Goal: Task Accomplishment & Management: Manage account settings

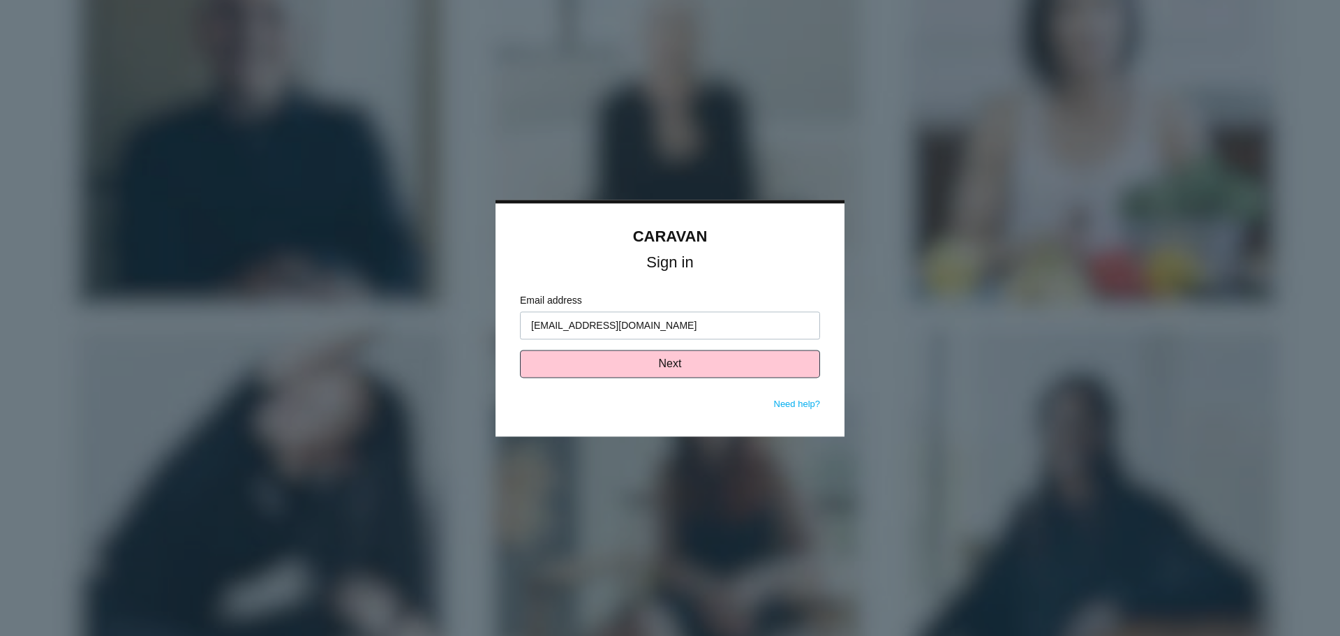
type input "ewohl@saxadvisorygroup.com"
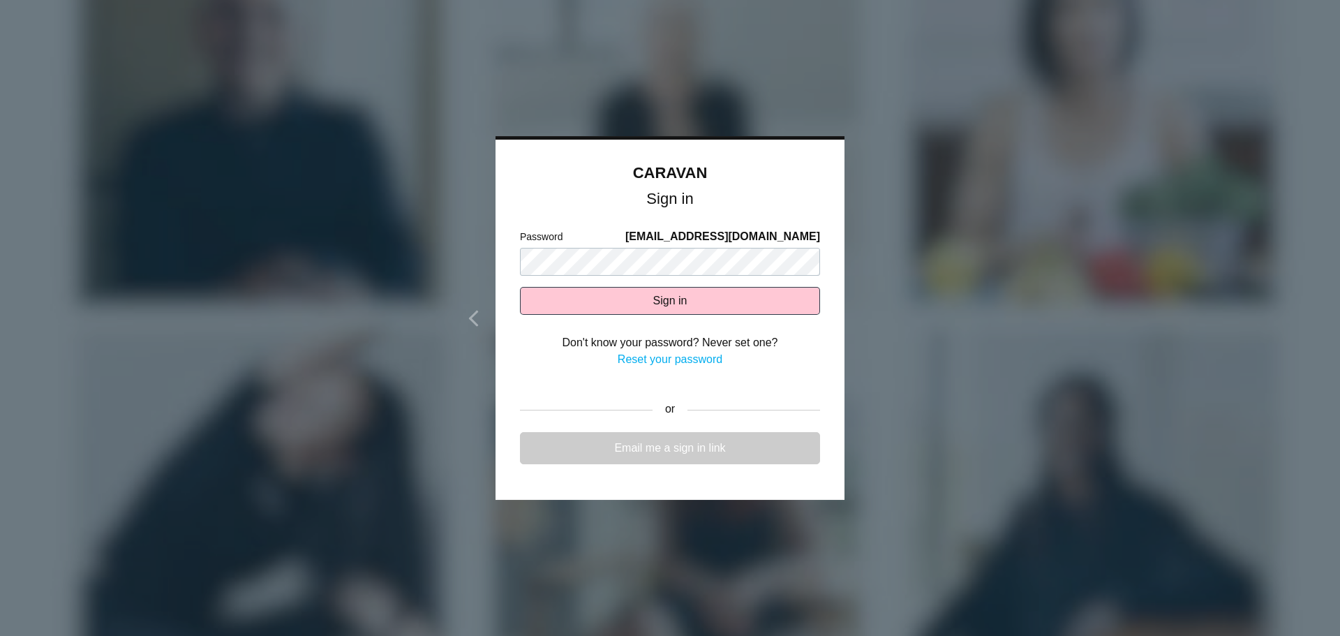
click at [711, 455] on link "Email me a sign in link" at bounding box center [670, 448] width 300 height 32
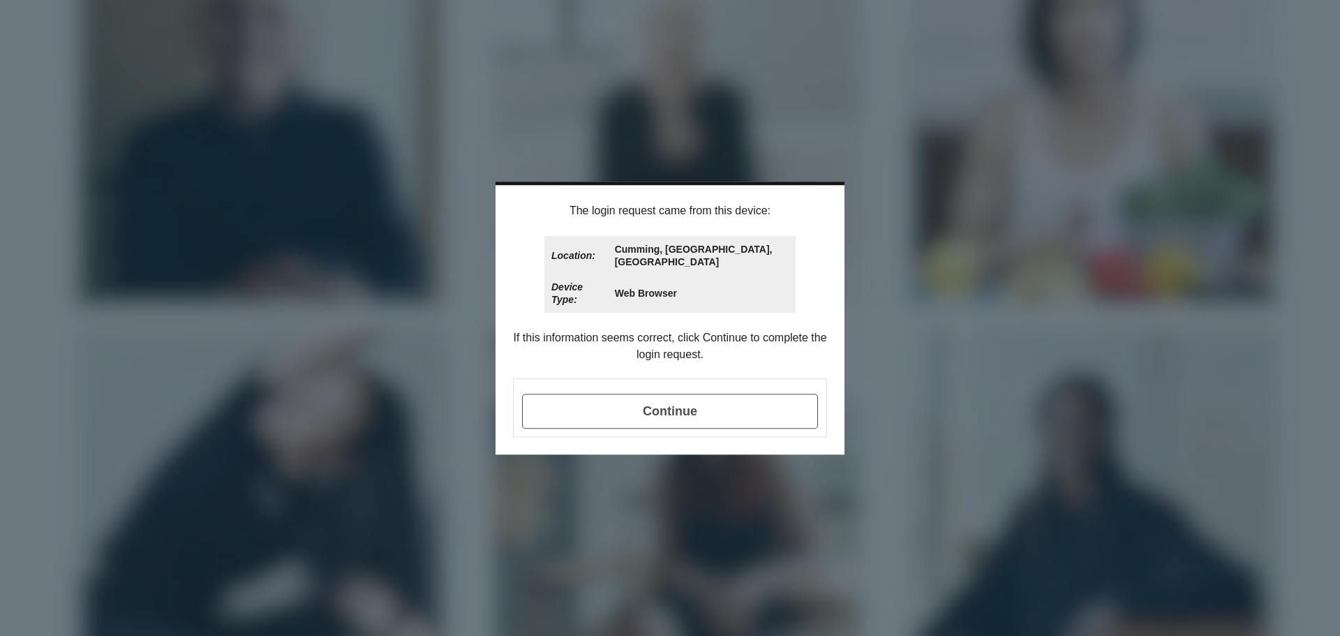
click at [616, 405] on span "Continue" at bounding box center [670, 411] width 296 height 35
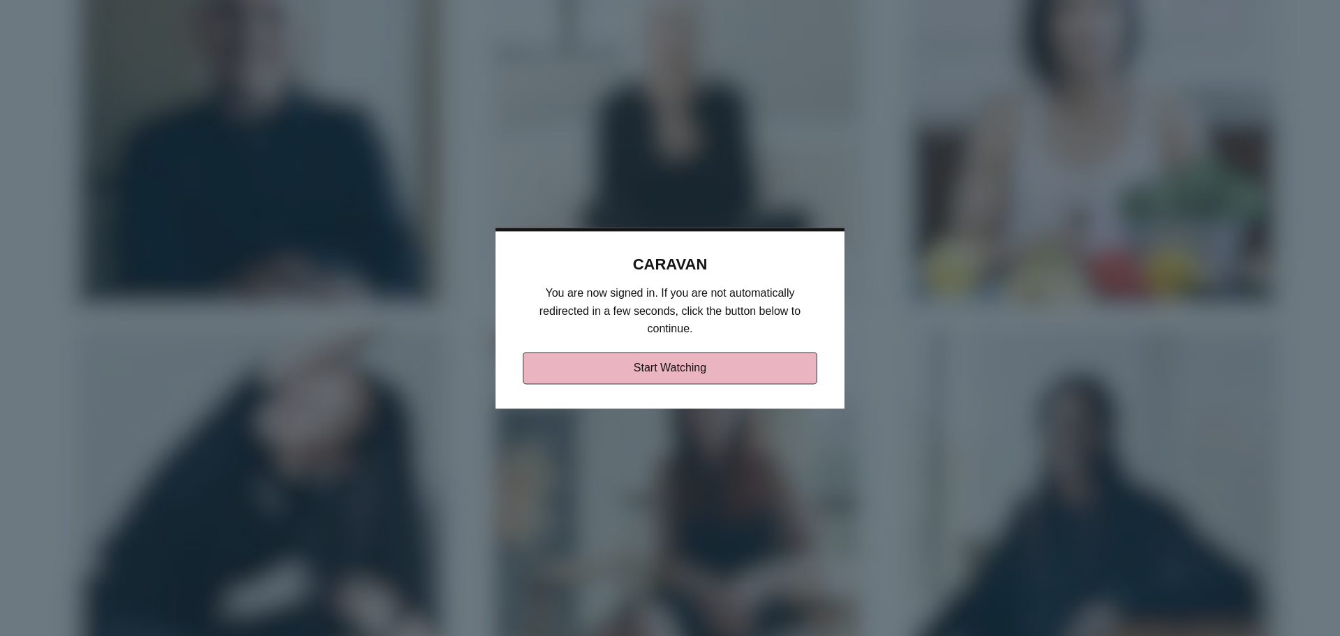
click at [621, 370] on link "Start Watching" at bounding box center [670, 368] width 295 height 32
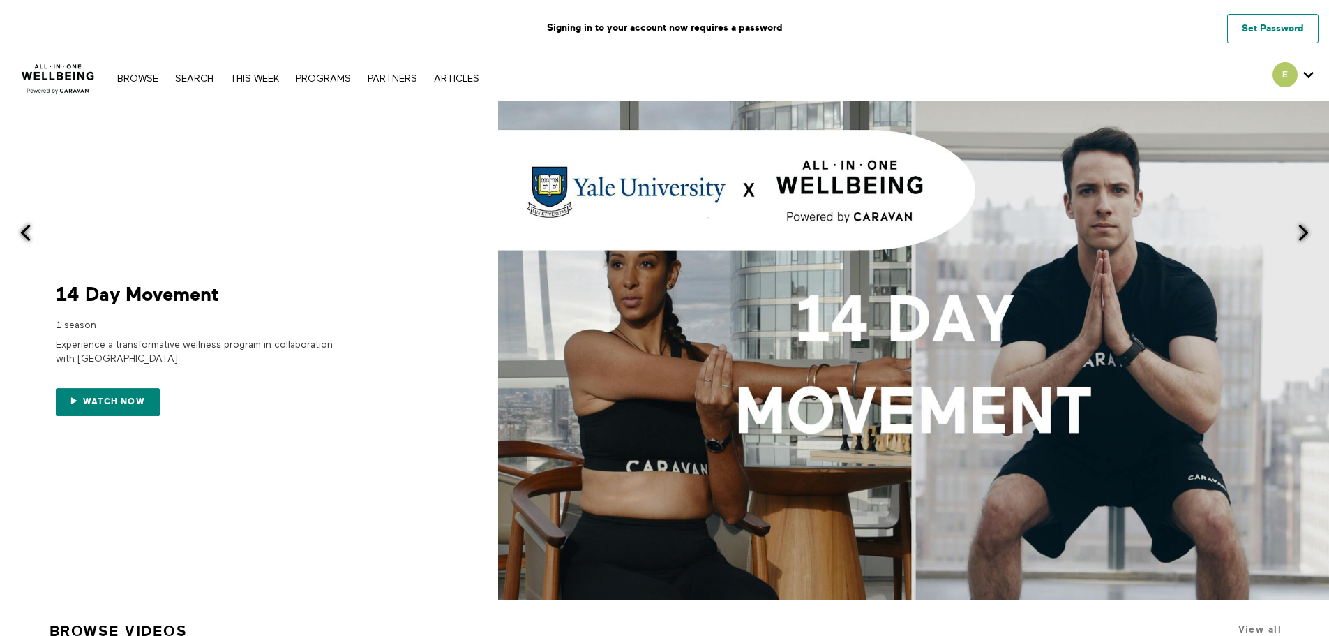
click at [1247, 29] on link "Set Password" at bounding box center [1273, 28] width 91 height 29
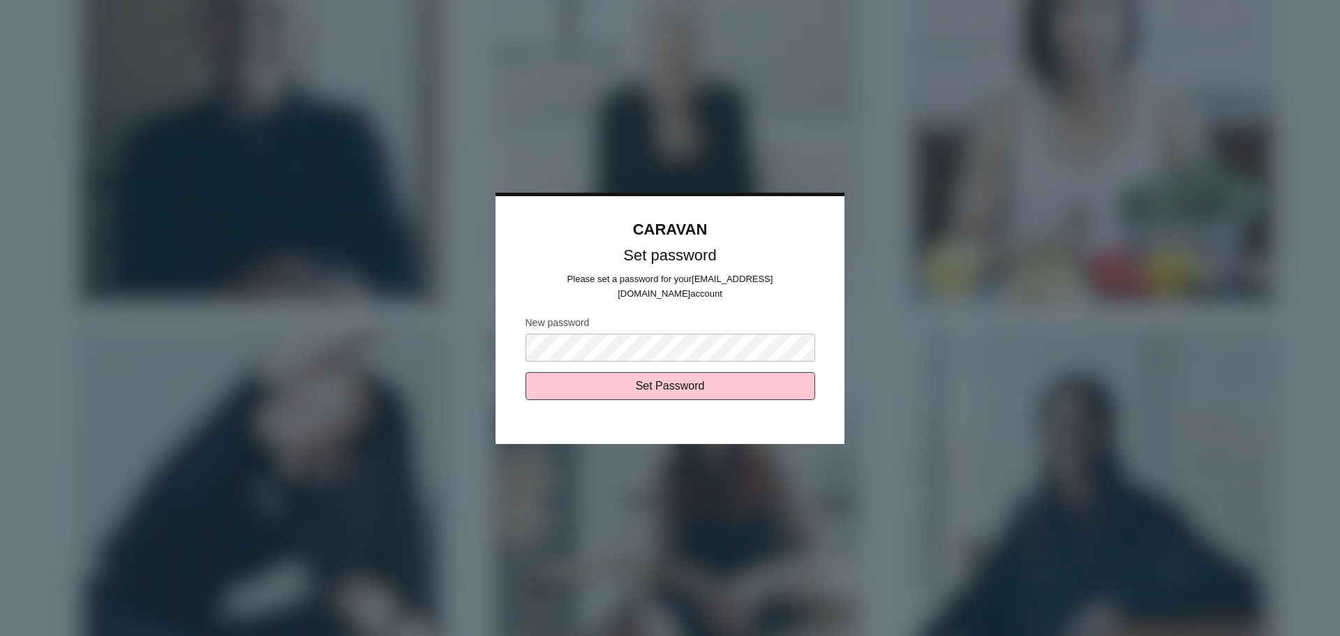
click at [526, 372] on input "Set Password" at bounding box center [671, 386] width 290 height 28
type input "Sending..."
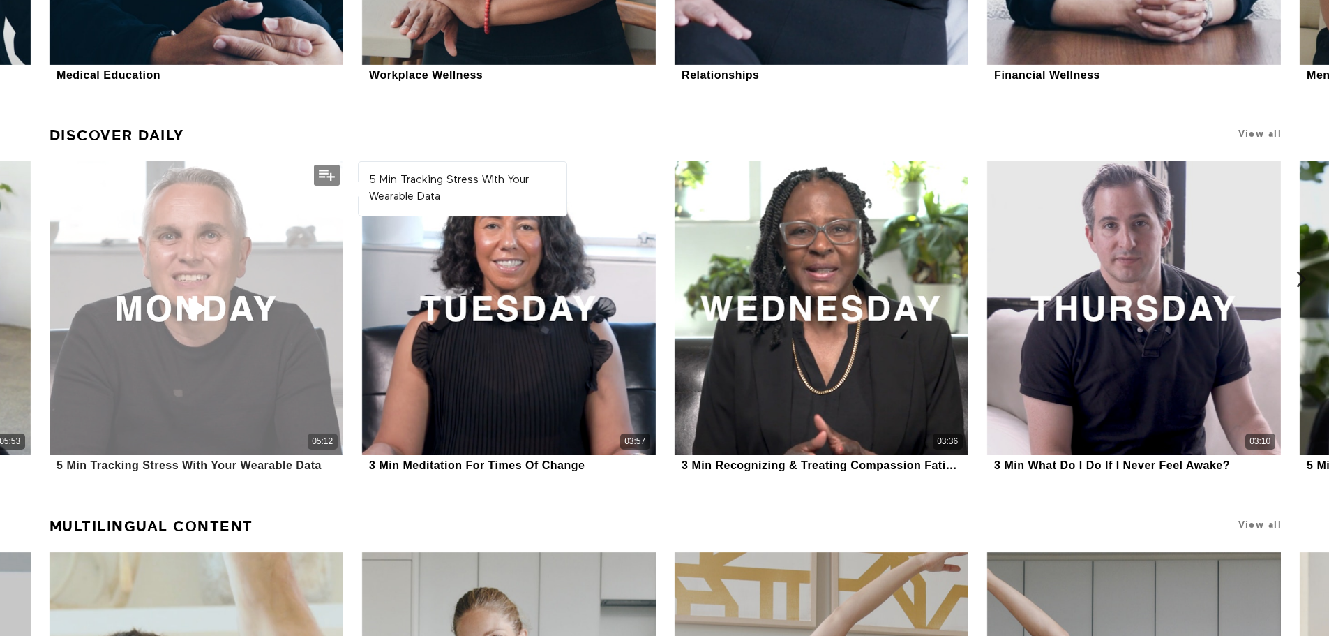
scroll to position [1047, 0]
